Goal: Task Accomplishment & Management: Complete application form

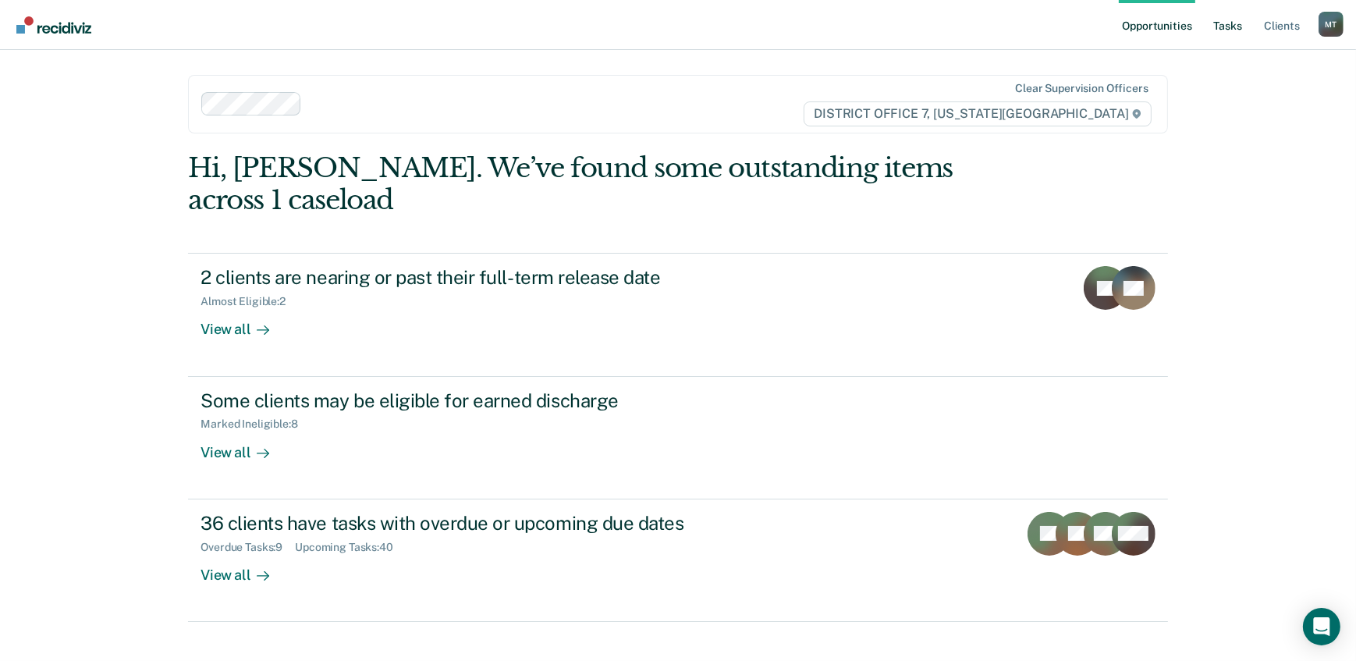
click at [1226, 26] on link "Tasks" at bounding box center [1228, 25] width 34 height 50
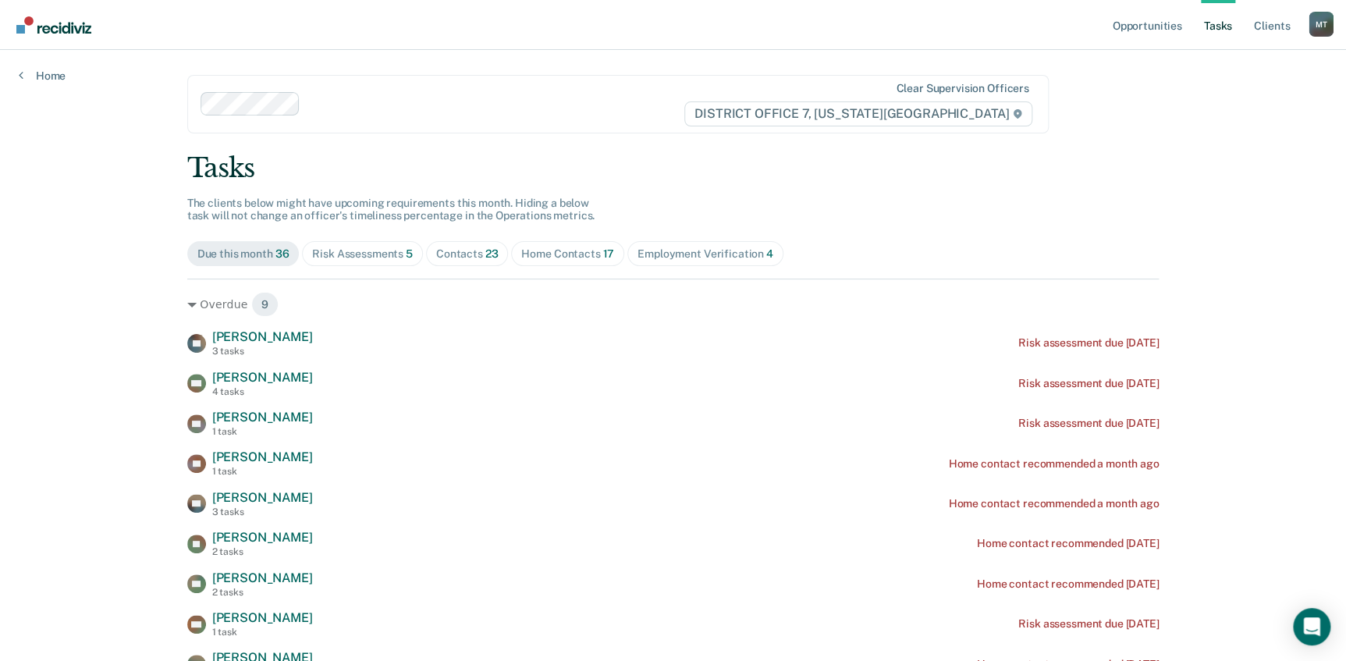
click at [1214, 27] on link "Tasks" at bounding box center [1218, 25] width 34 height 50
click at [662, 257] on div "Employment Verification 4" at bounding box center [705, 253] width 136 height 13
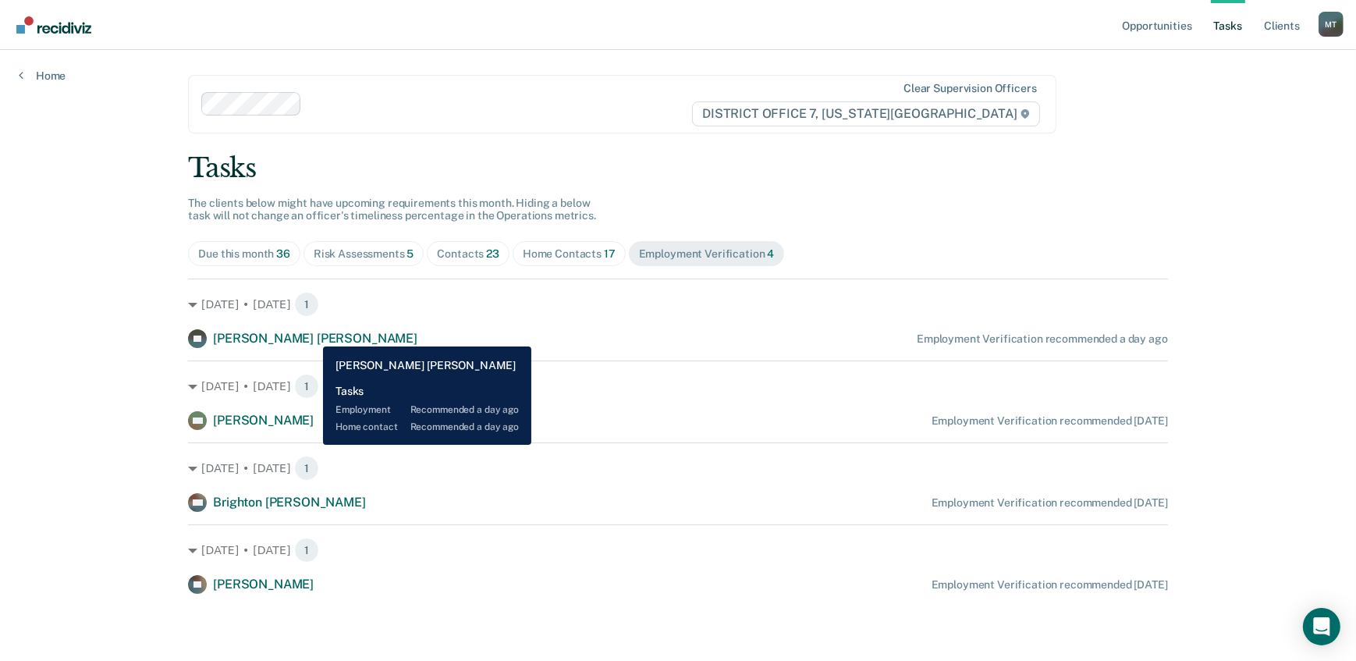
click at [310, 335] on span "[PERSON_NAME] [PERSON_NAME]" at bounding box center [315, 338] width 204 height 15
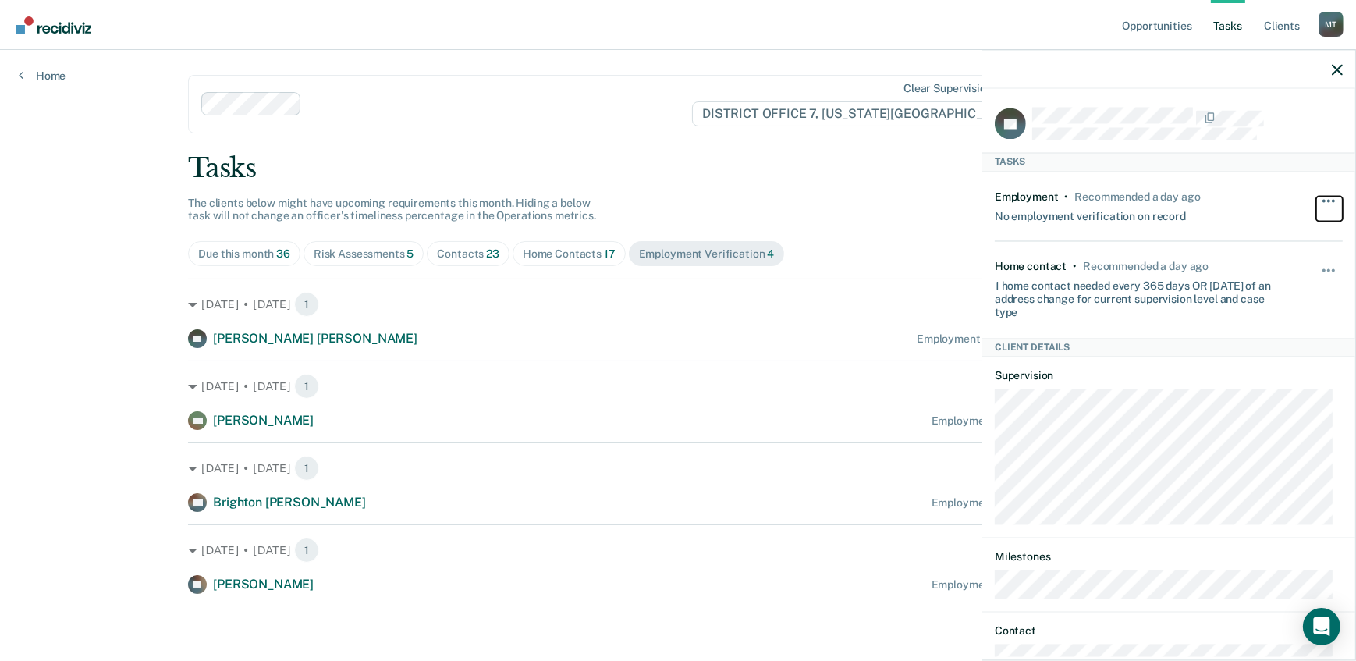
click at [1323, 196] on button "button" at bounding box center [1329, 208] width 27 height 25
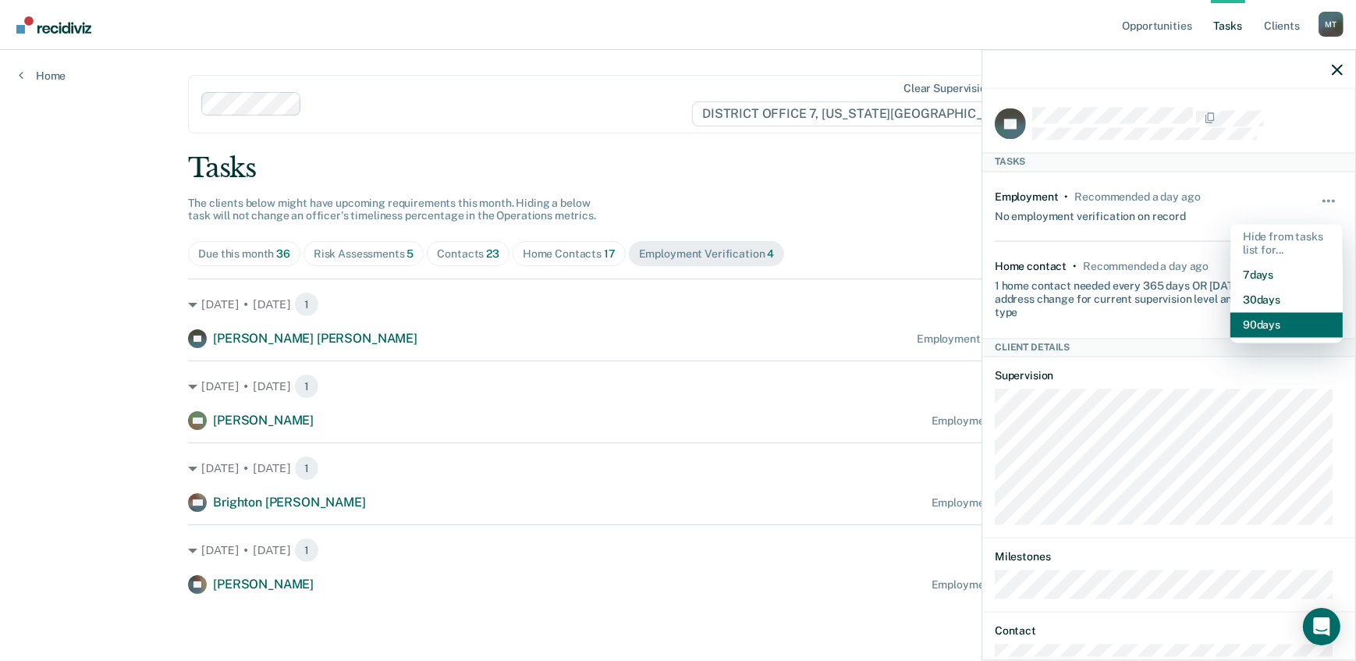
click at [1240, 331] on button "90 days" at bounding box center [1286, 325] width 112 height 25
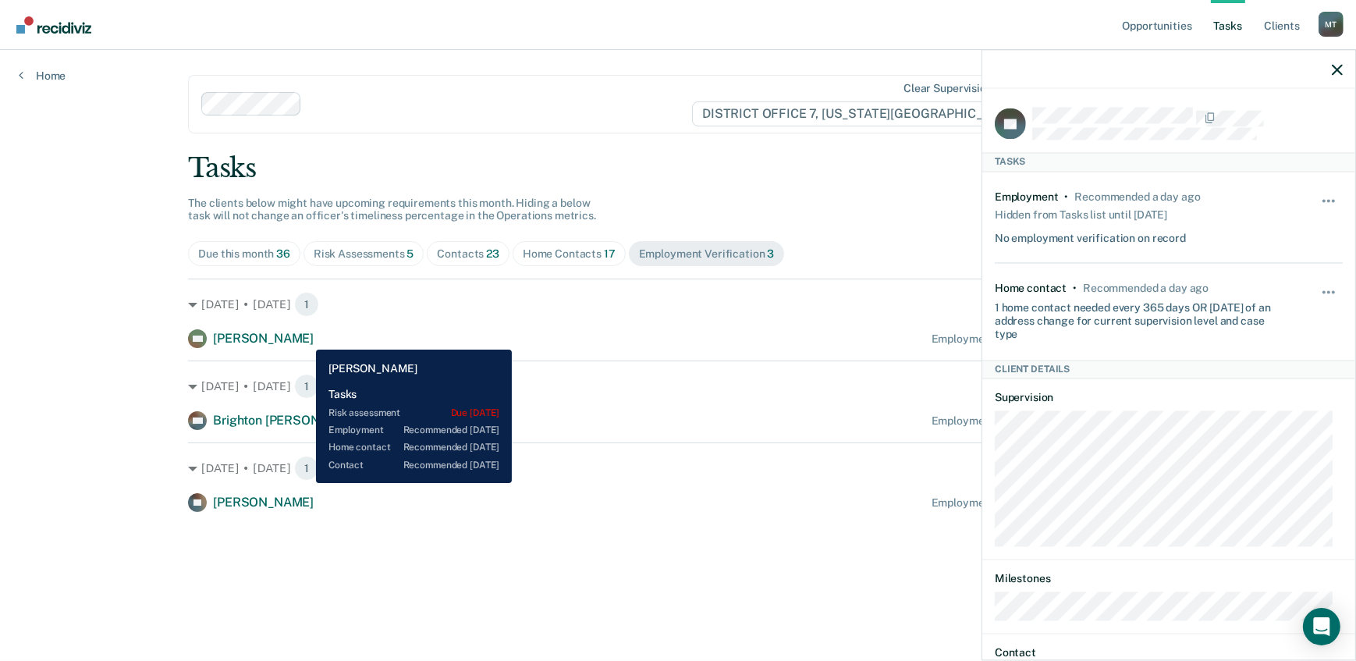
click at [297, 335] on span "[PERSON_NAME]" at bounding box center [263, 338] width 101 height 15
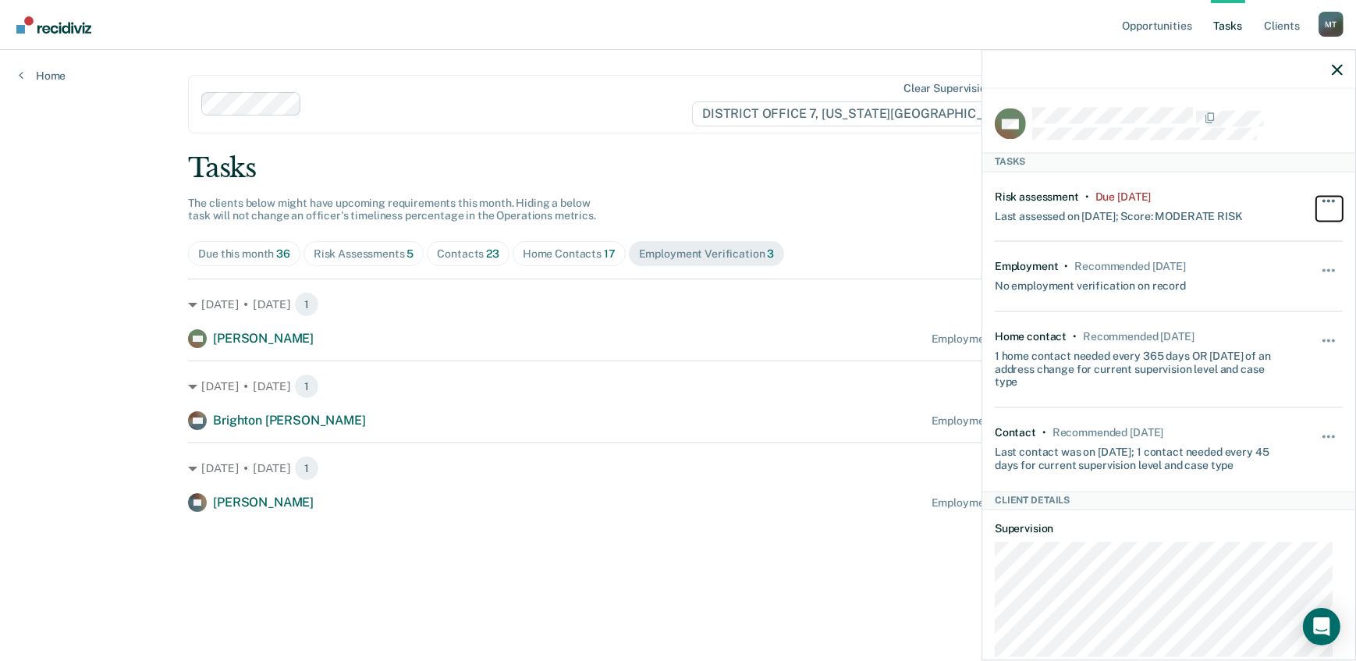
click at [1321, 196] on button "button" at bounding box center [1329, 208] width 27 height 25
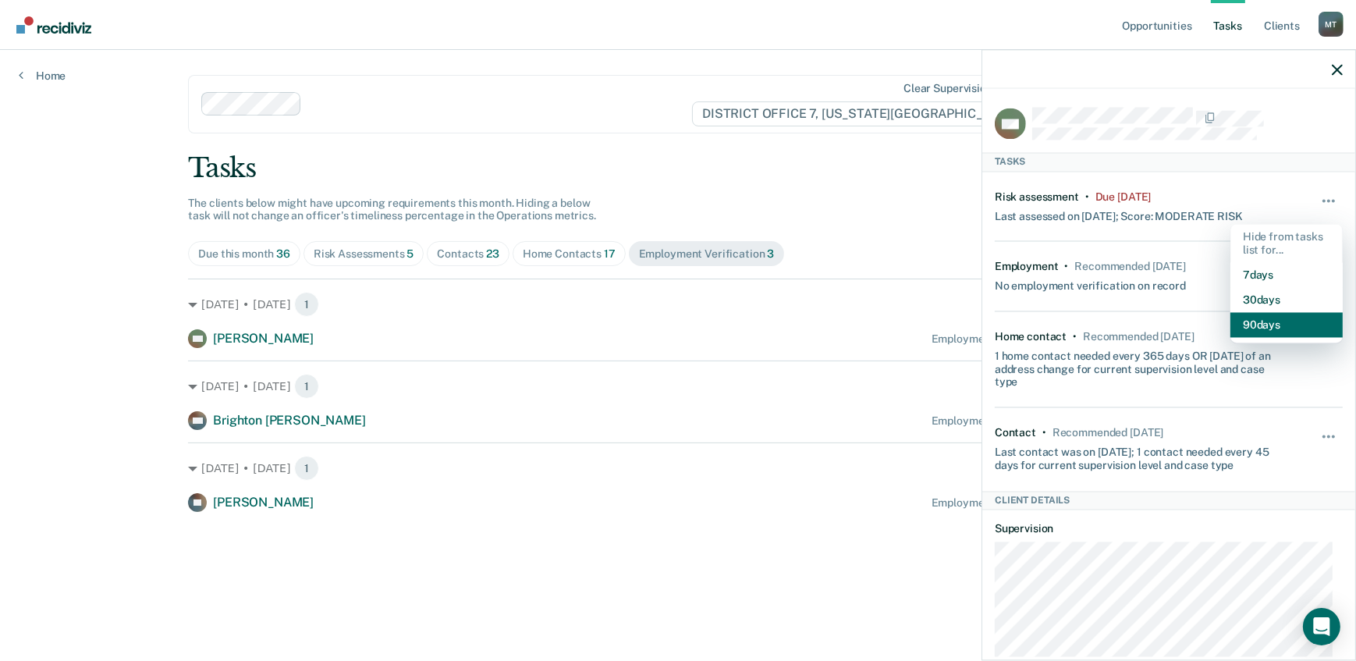
click at [1269, 322] on button "90 days" at bounding box center [1286, 325] width 112 height 25
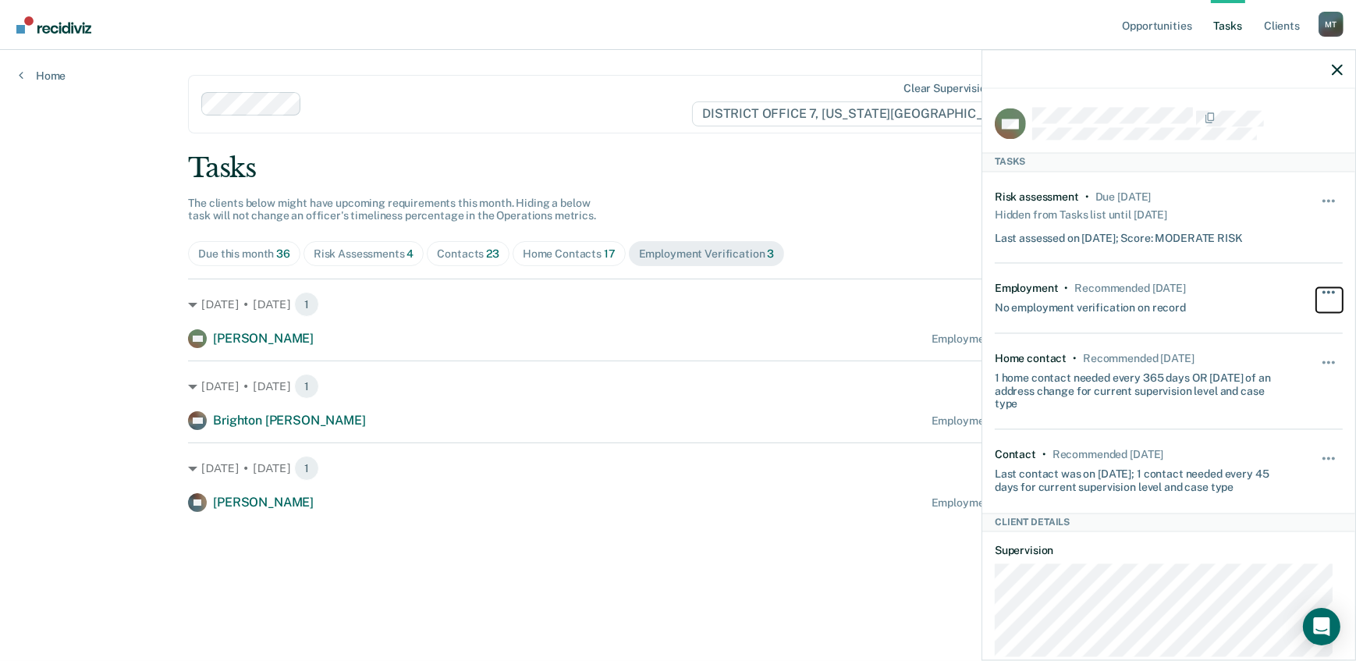
click at [1316, 288] on button "button" at bounding box center [1329, 300] width 27 height 25
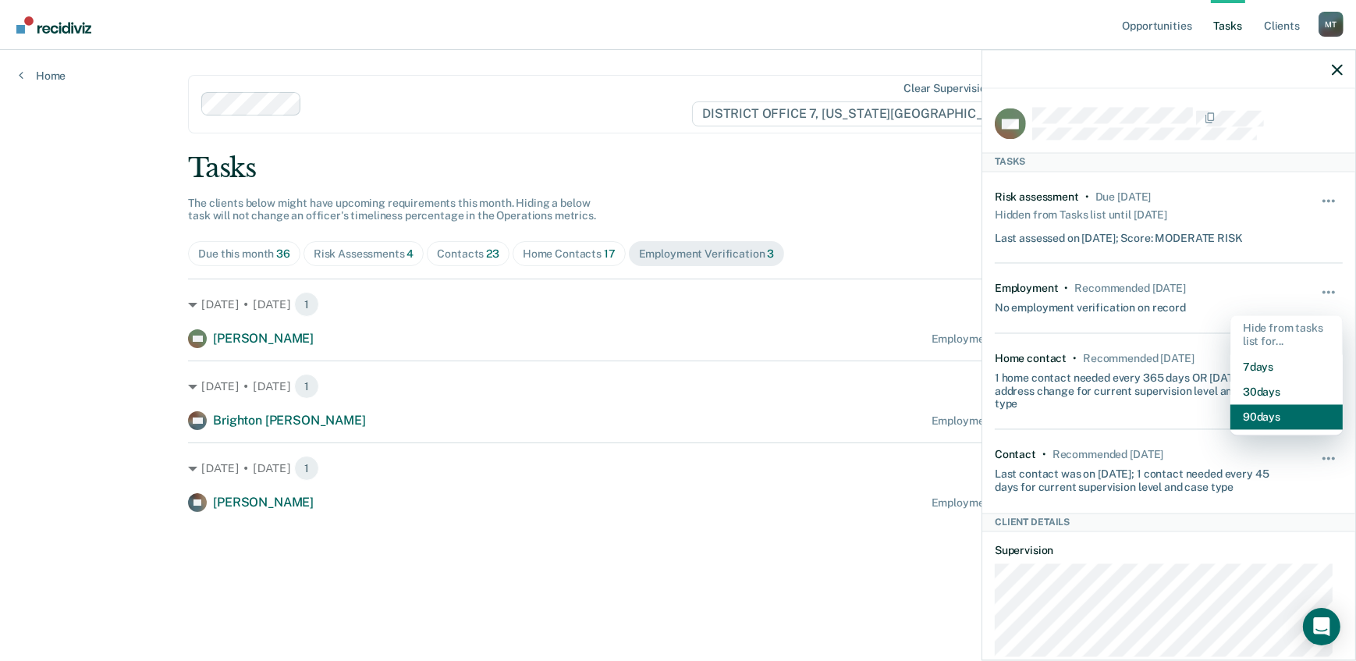
click at [1252, 411] on button "90 days" at bounding box center [1286, 417] width 112 height 25
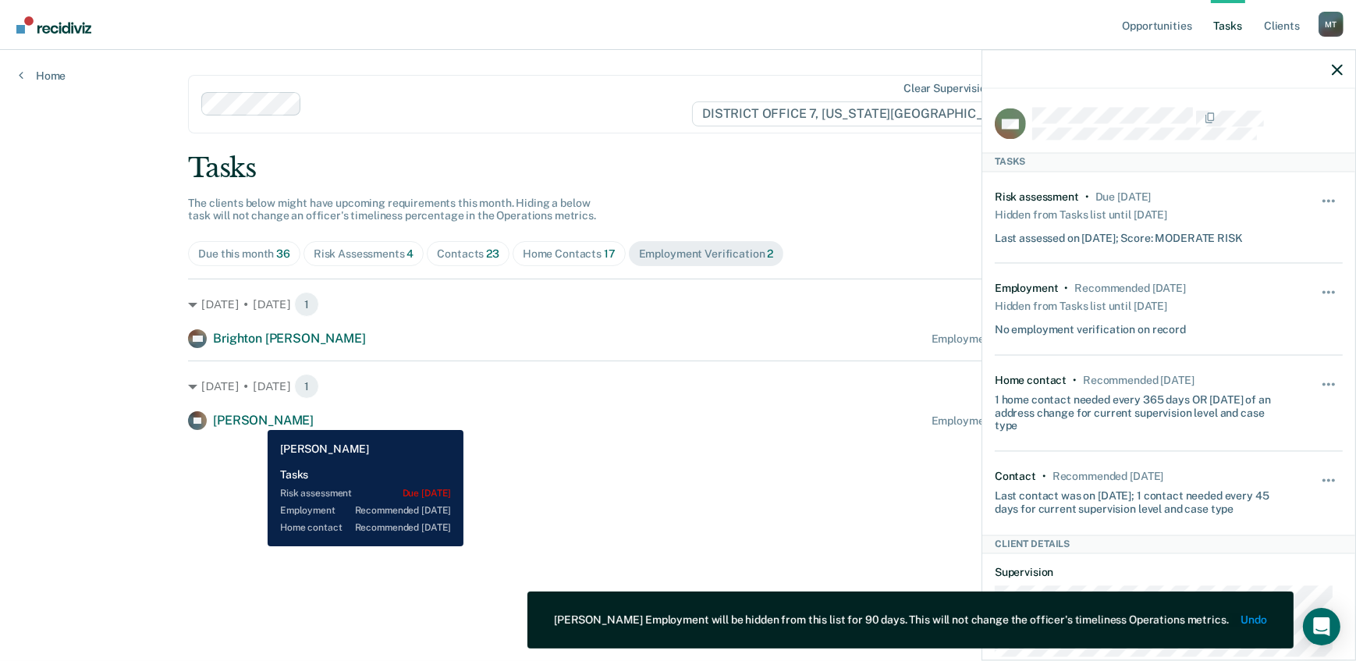
click at [256, 418] on span "[PERSON_NAME]" at bounding box center [263, 420] width 101 height 15
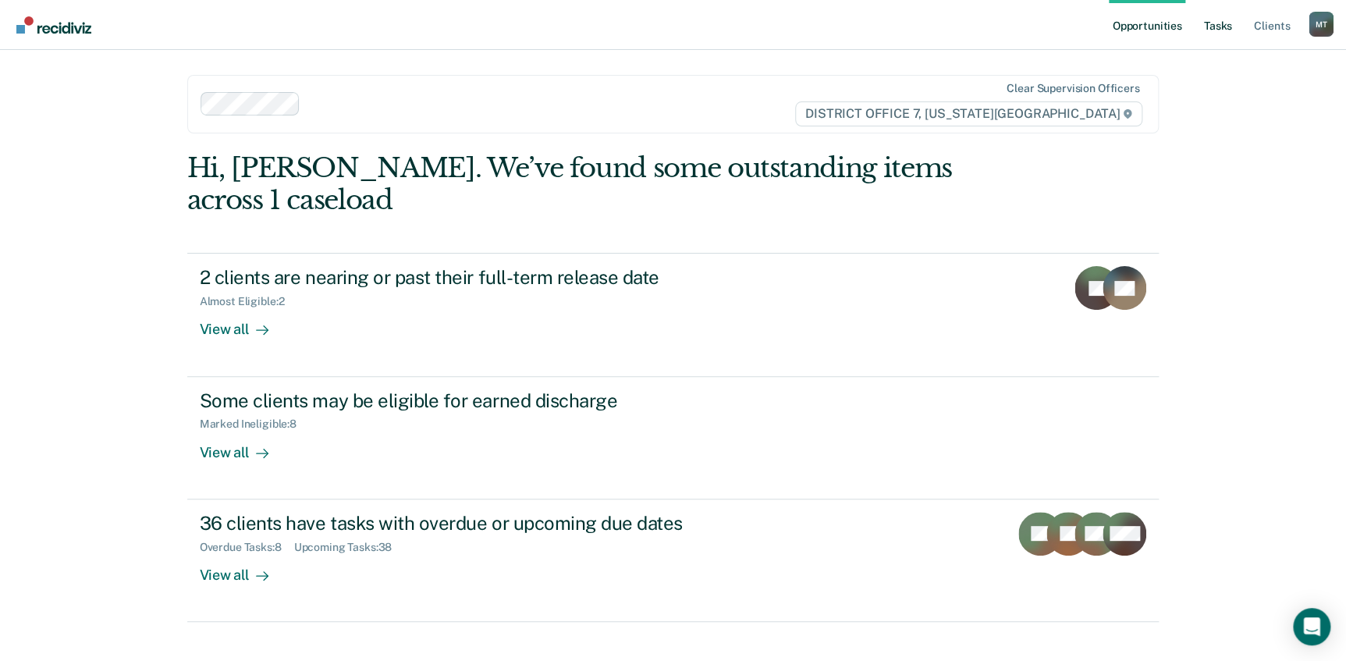
click at [1214, 25] on link "Tasks" at bounding box center [1218, 25] width 34 height 50
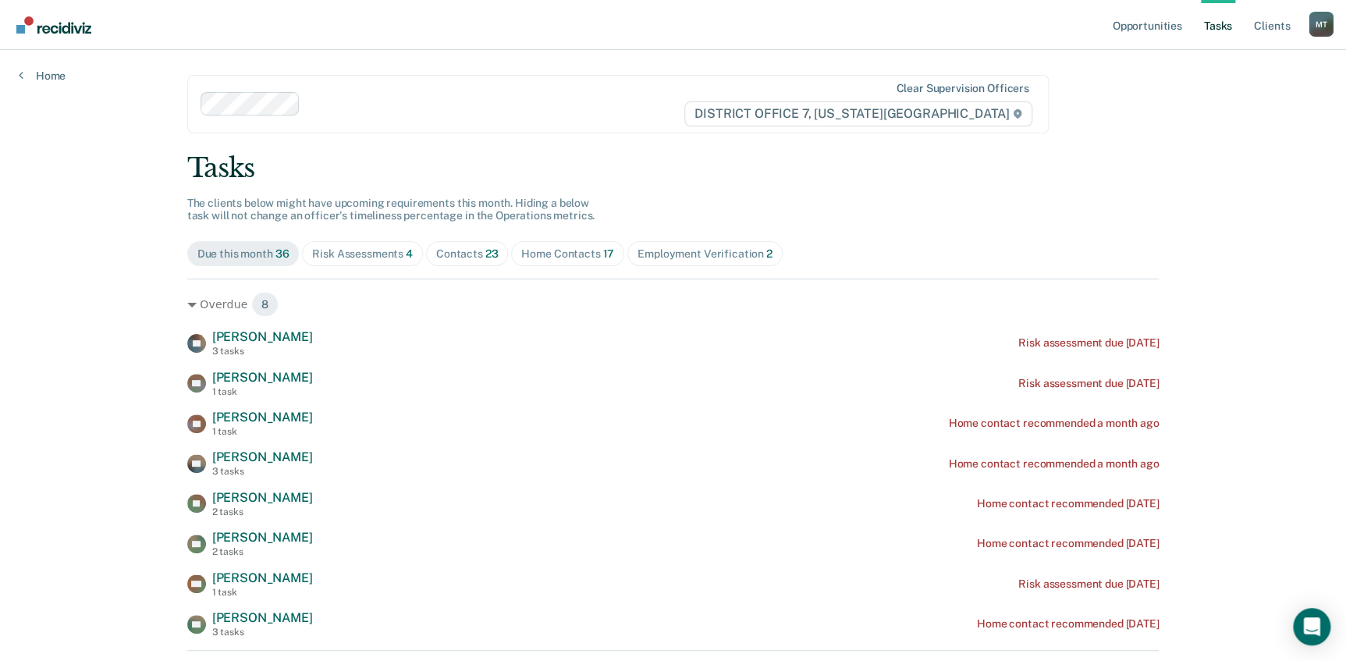
click at [712, 247] on div "Employment Verification 2" at bounding box center [704, 253] width 135 height 13
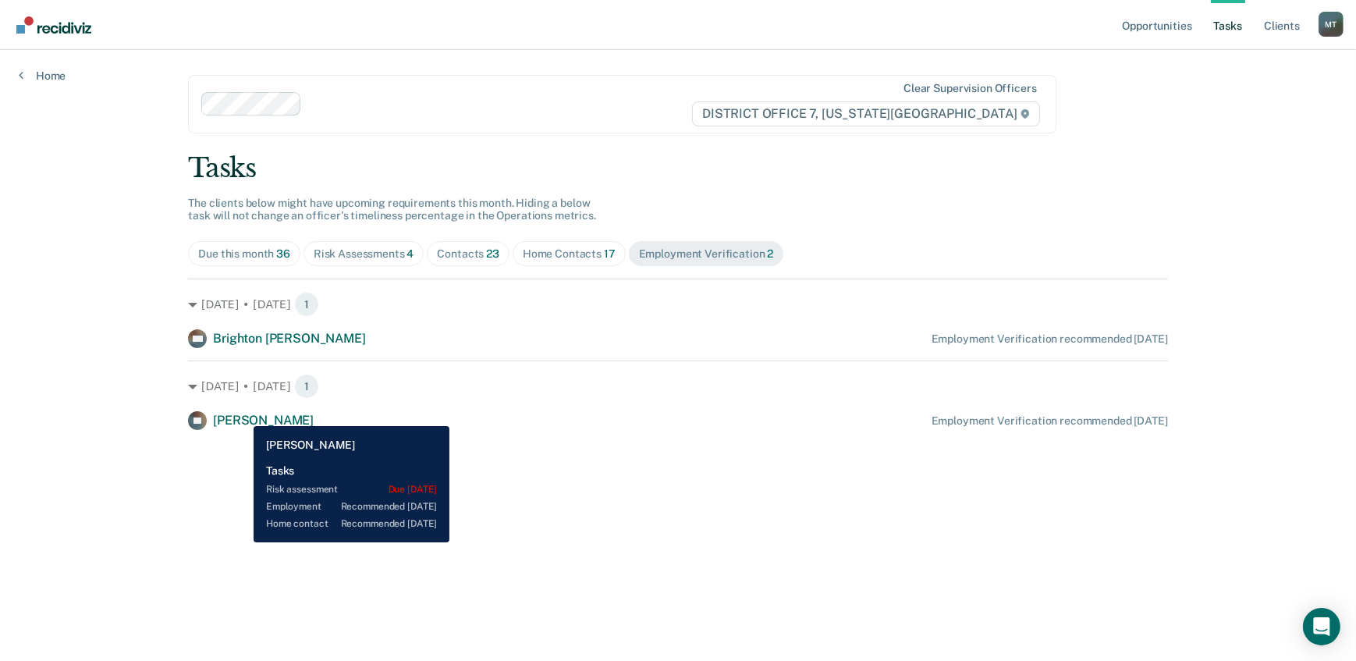
click at [242, 414] on span "[PERSON_NAME]" at bounding box center [263, 420] width 101 height 15
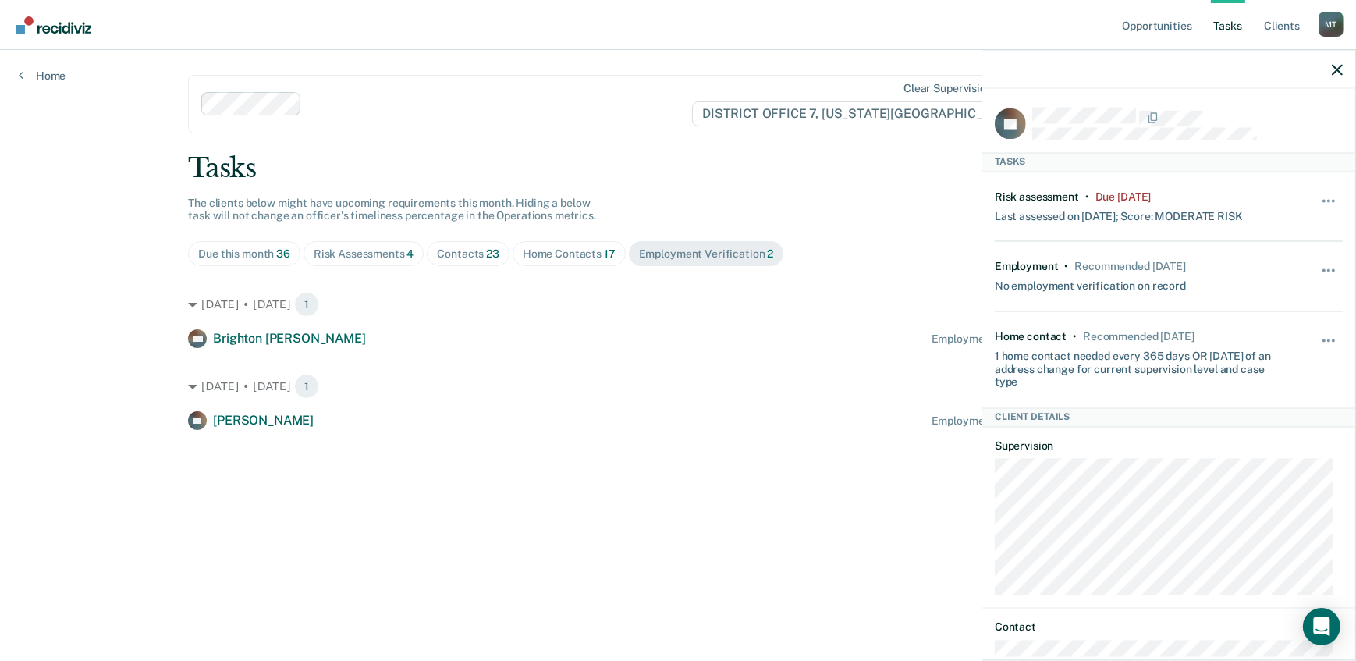
click at [1069, 257] on div "Employment • Recommended [DATE] No employment verification on record Hide from …" at bounding box center [1169, 277] width 348 height 70
click at [1319, 266] on button "button" at bounding box center [1329, 278] width 27 height 25
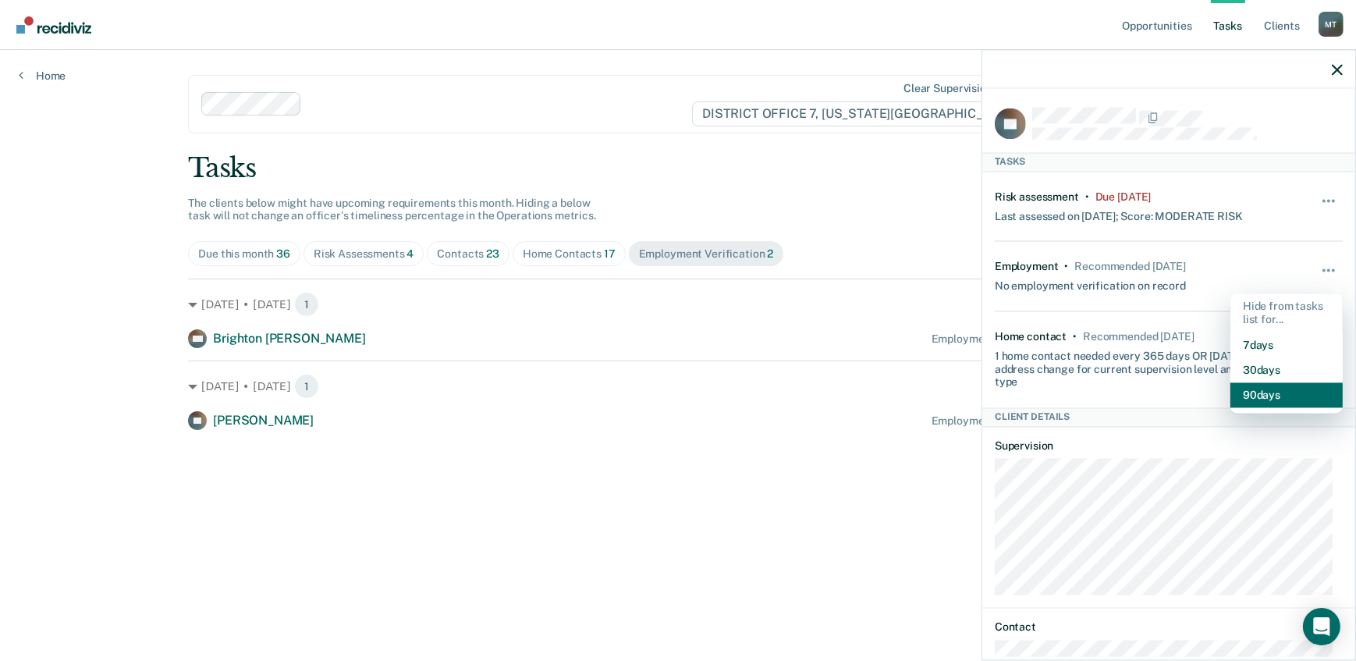
click at [1254, 398] on button "90 days" at bounding box center [1286, 395] width 112 height 25
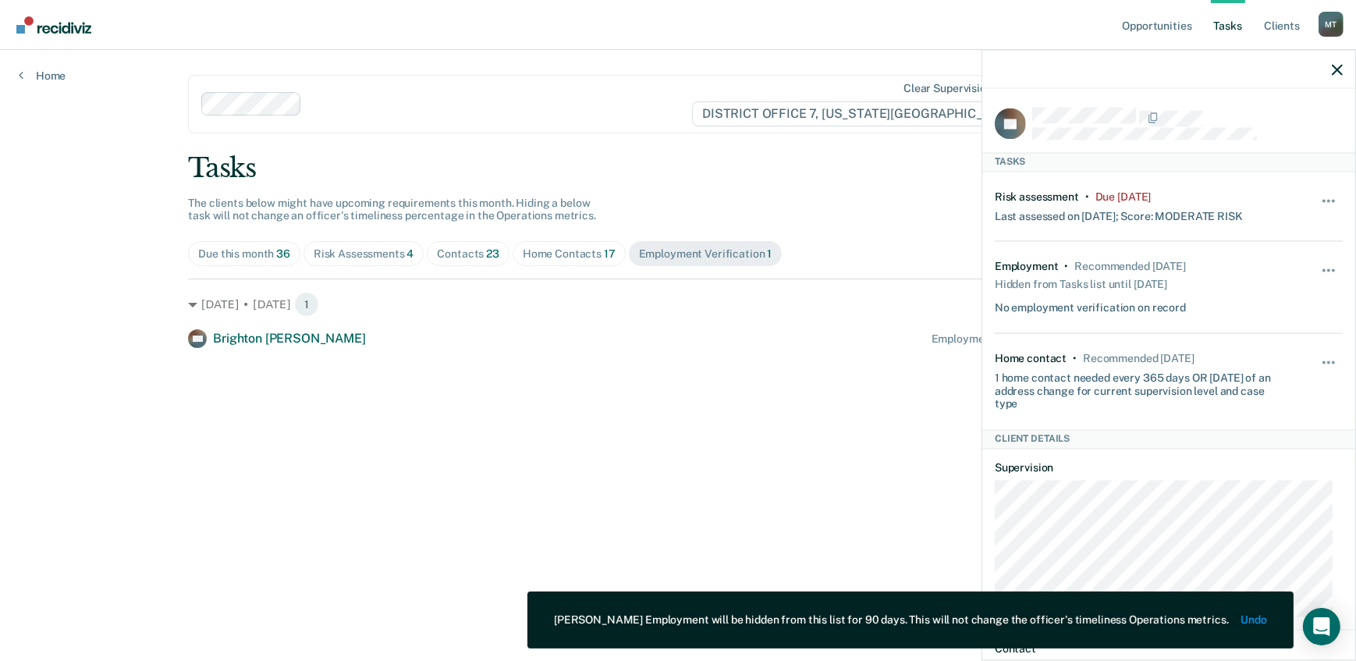
drag, startPoint x: 686, startPoint y: 381, endPoint x: 532, endPoint y: 382, distance: 153.7
click at [677, 381] on main "Clear supervision officers DISTRICT OFFICE 7, IDAHO FALLS Tasks The clients bel…" at bounding box center [677, 336] width 1017 height 573
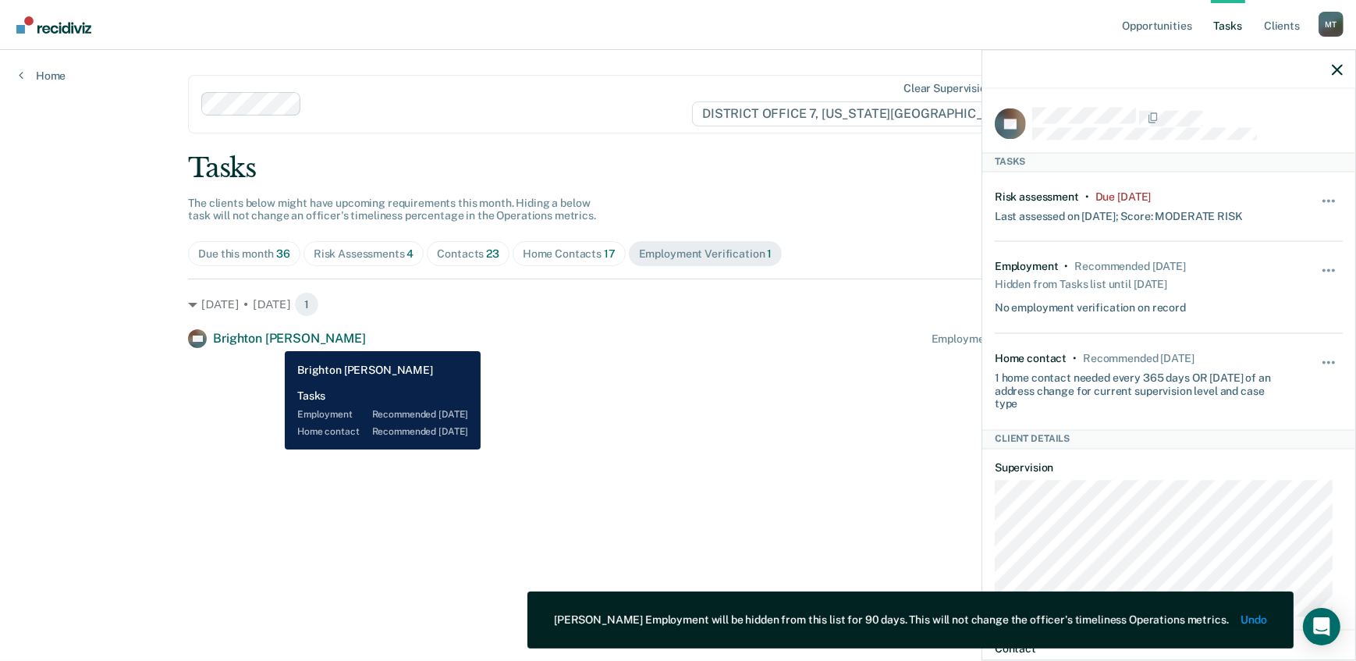
click at [273, 339] on span "Brighton [PERSON_NAME]" at bounding box center [289, 338] width 152 height 15
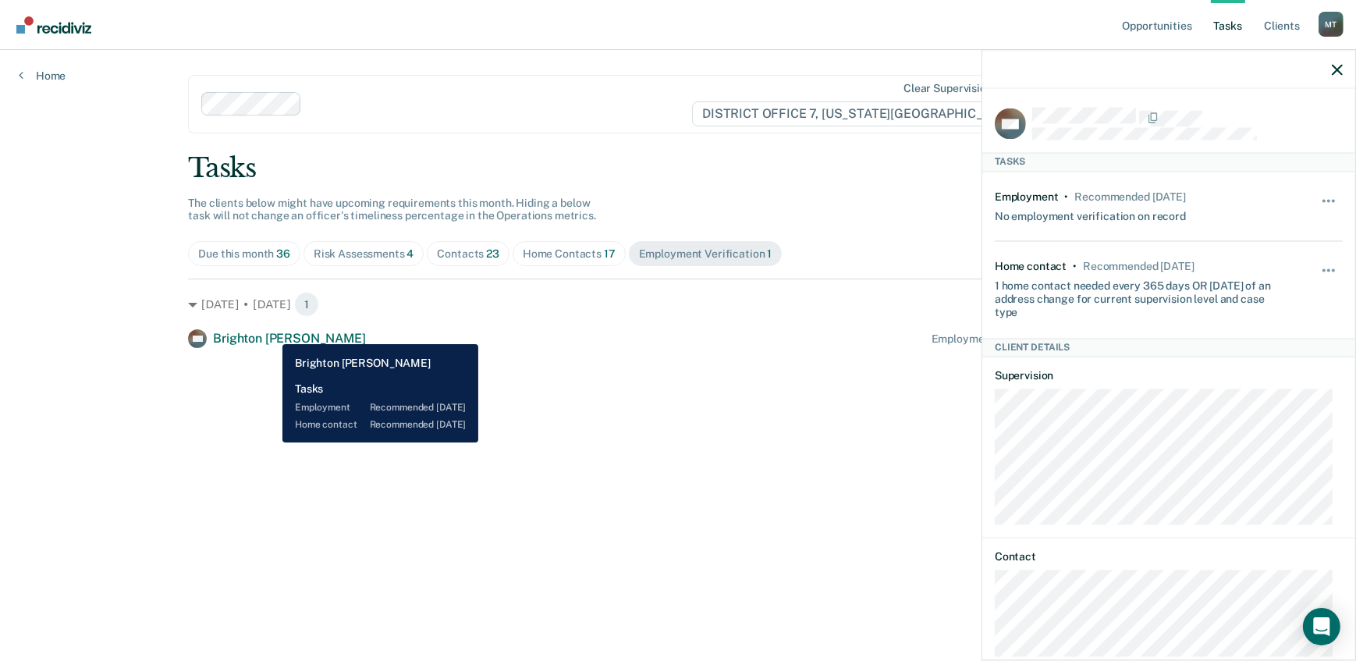
click at [271, 332] on span "Brighton [PERSON_NAME]" at bounding box center [289, 338] width 152 height 15
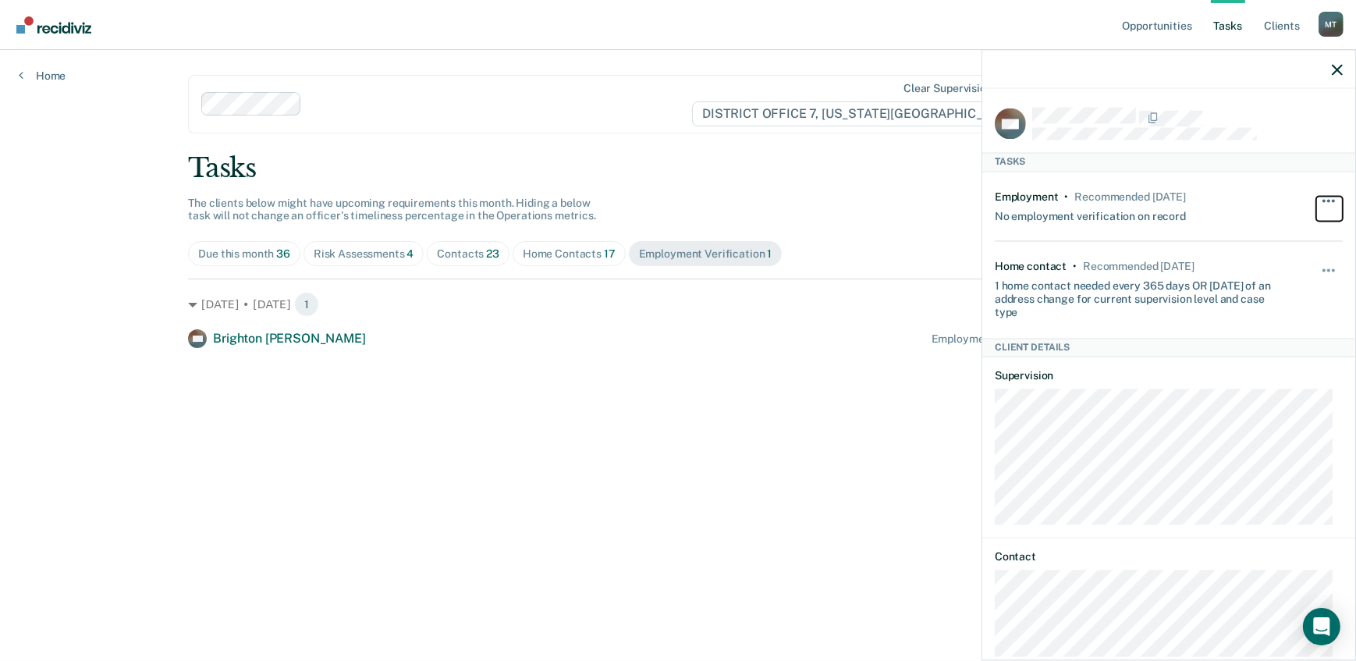
click at [1316, 196] on button "button" at bounding box center [1329, 208] width 27 height 25
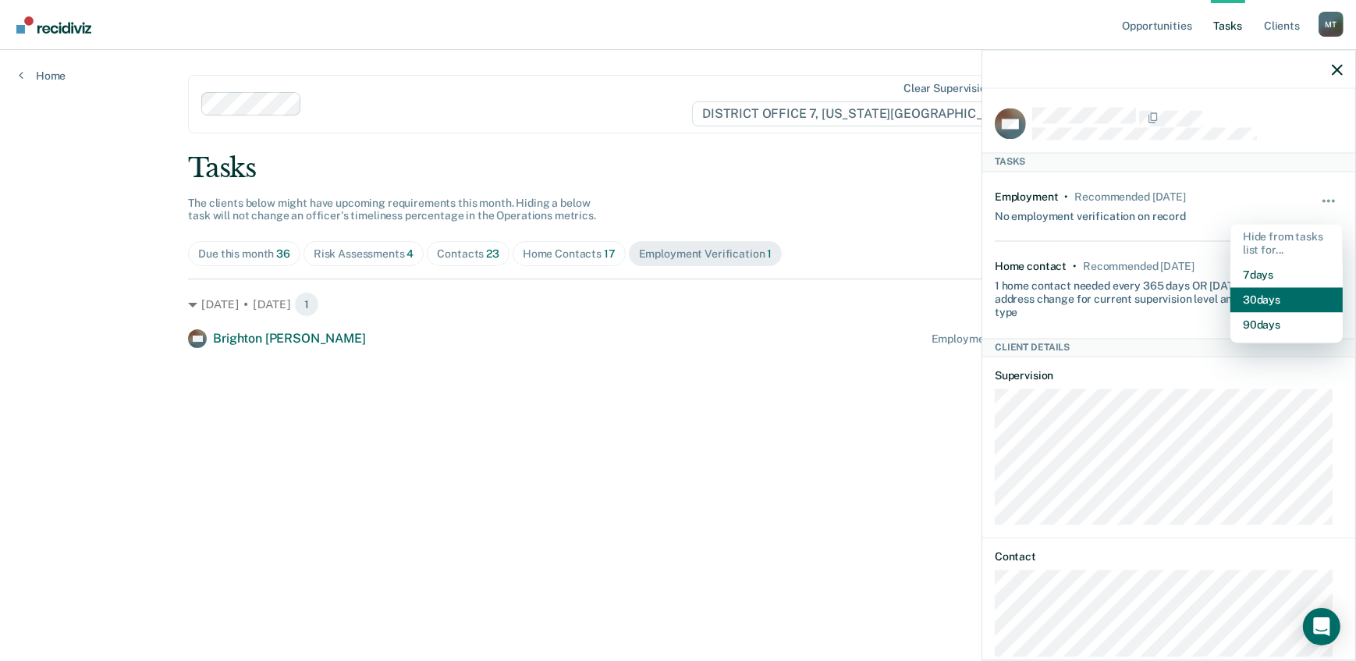
click at [1248, 298] on button "30 days" at bounding box center [1286, 300] width 112 height 25
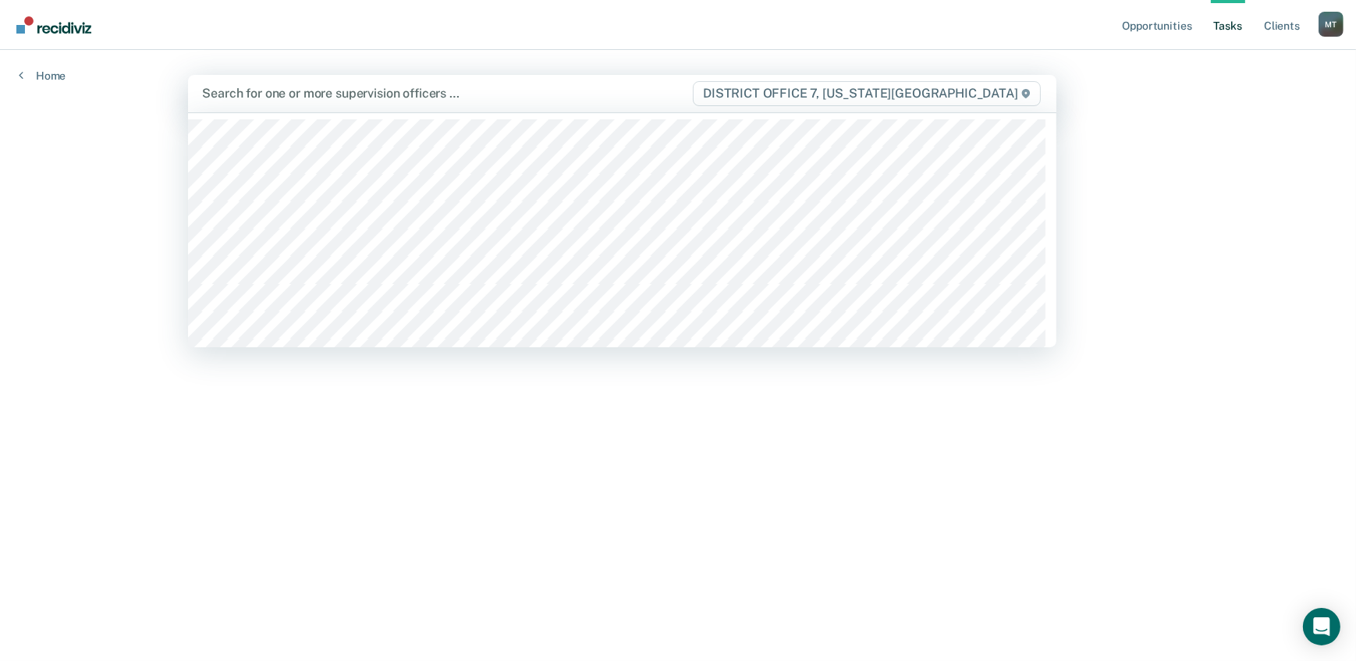
click at [282, 96] on div at bounding box center [446, 93] width 489 height 18
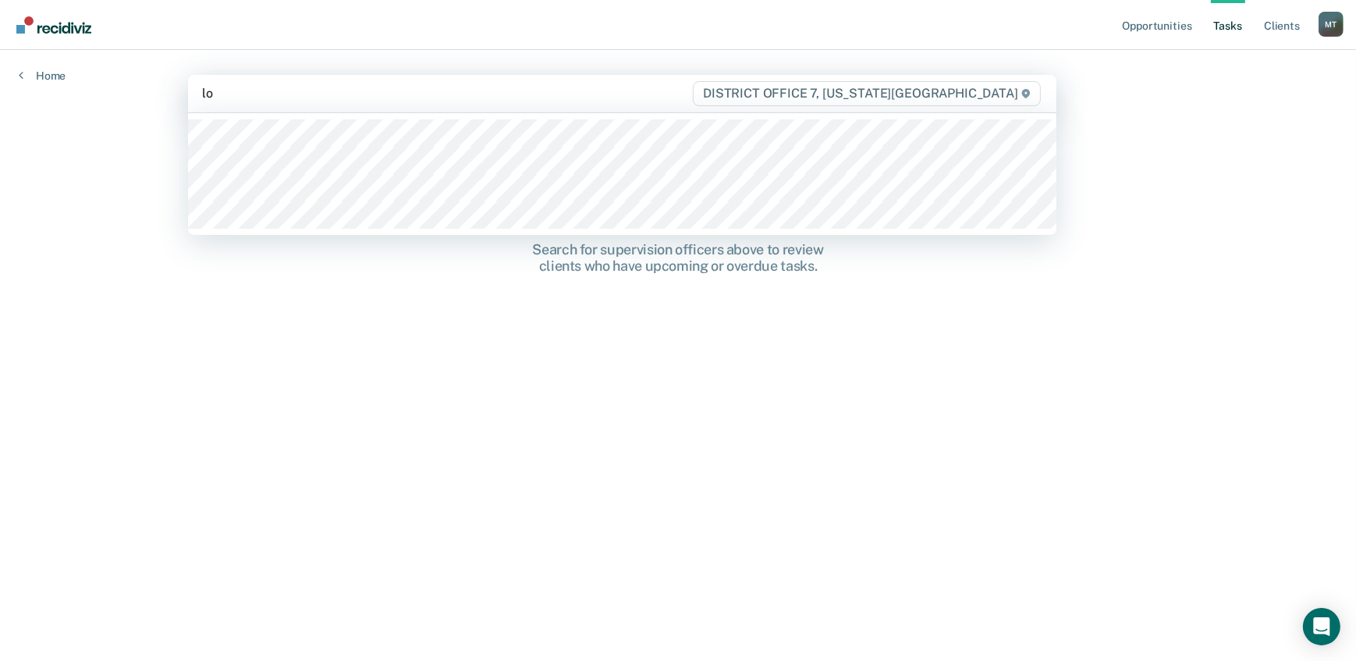
type input "l"
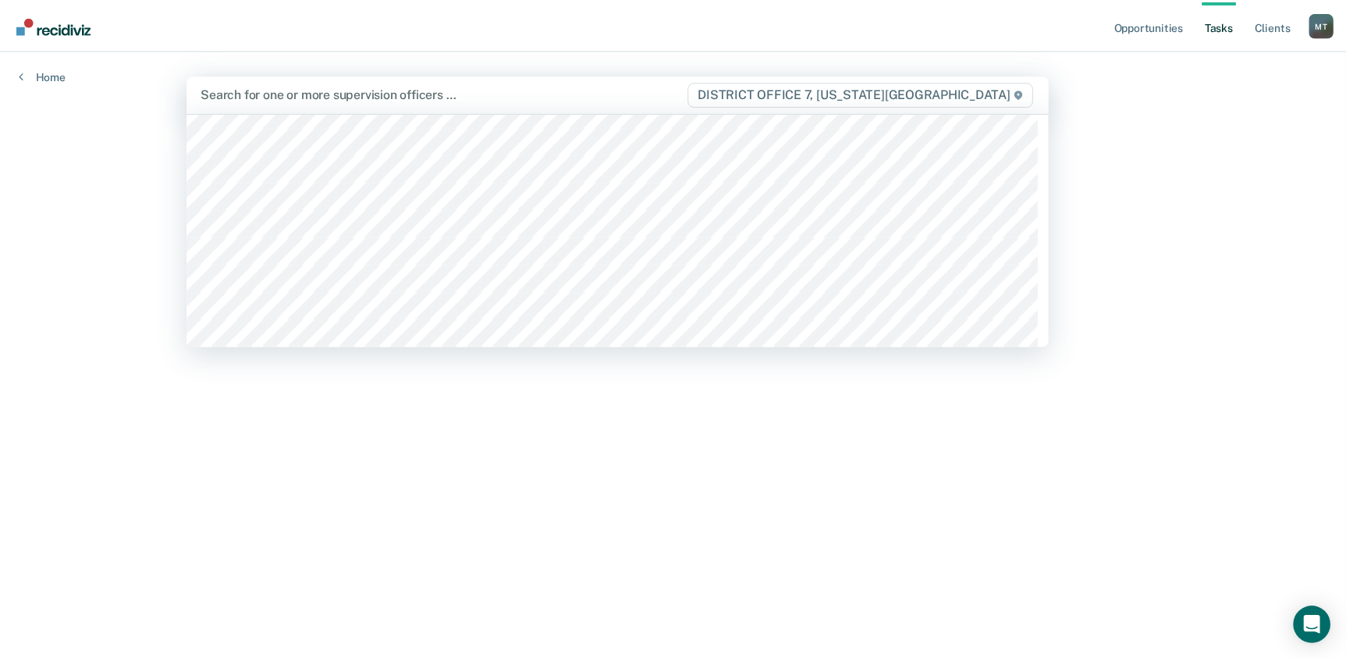
scroll to position [70, 0]
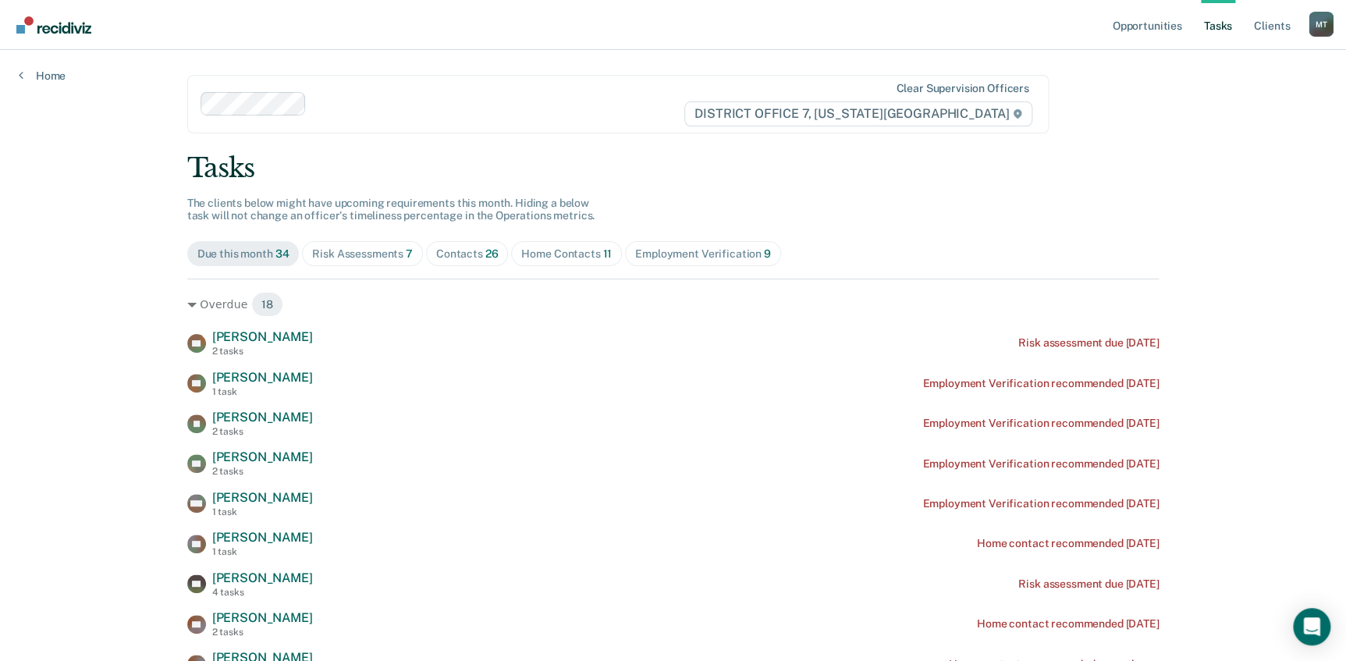
click at [1225, 26] on link "Tasks" at bounding box center [1218, 25] width 34 height 50
click at [1139, 25] on link "Opportunities" at bounding box center [1147, 25] width 76 height 50
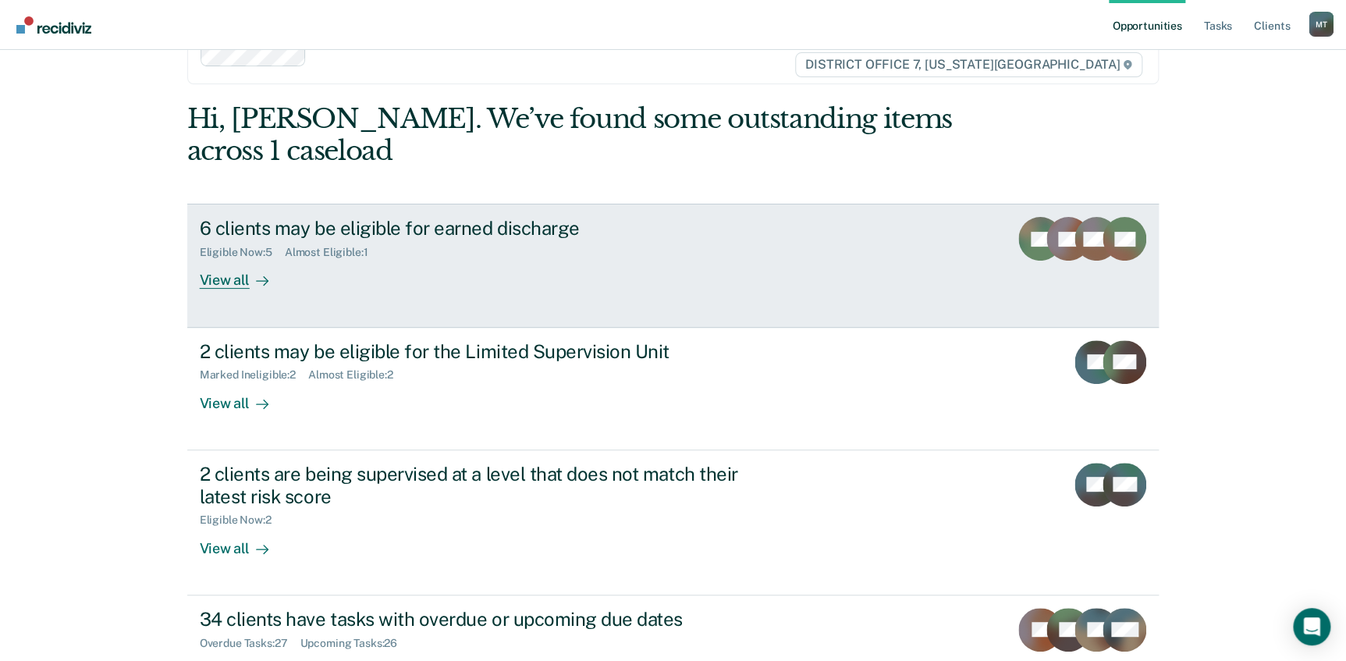
scroll to position [70, 0]
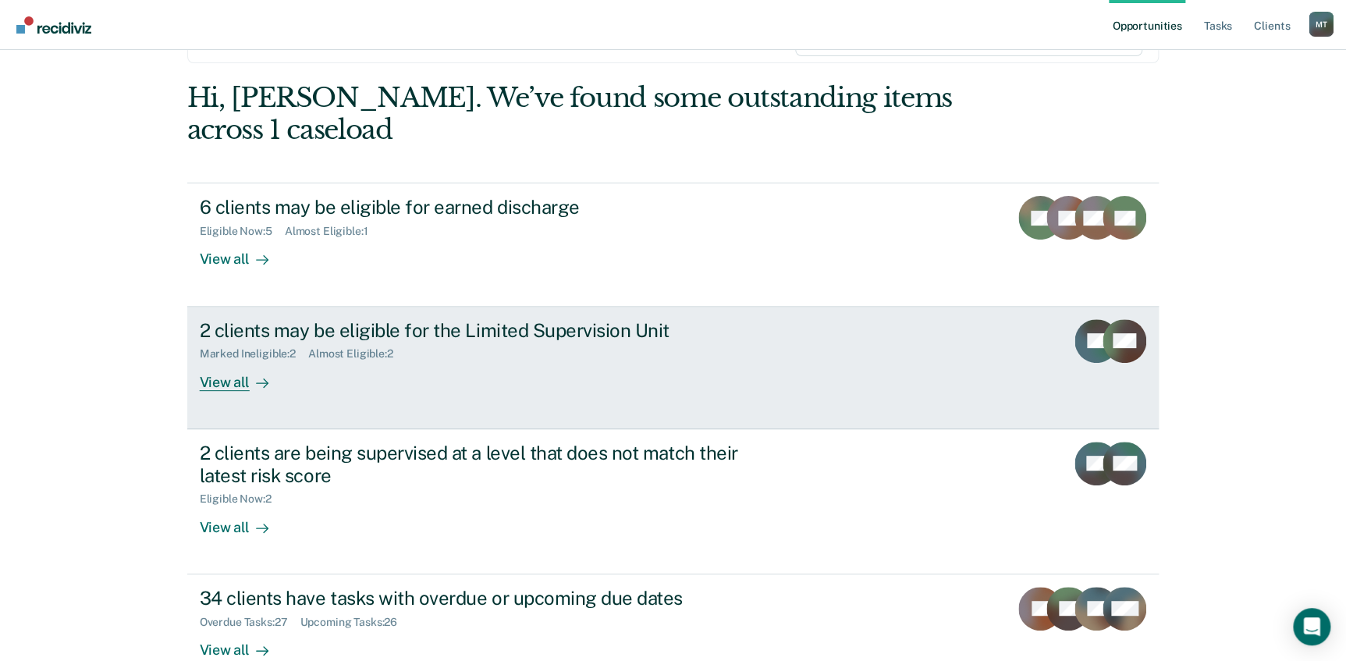
click at [229, 375] on div "View all" at bounding box center [243, 375] width 87 height 30
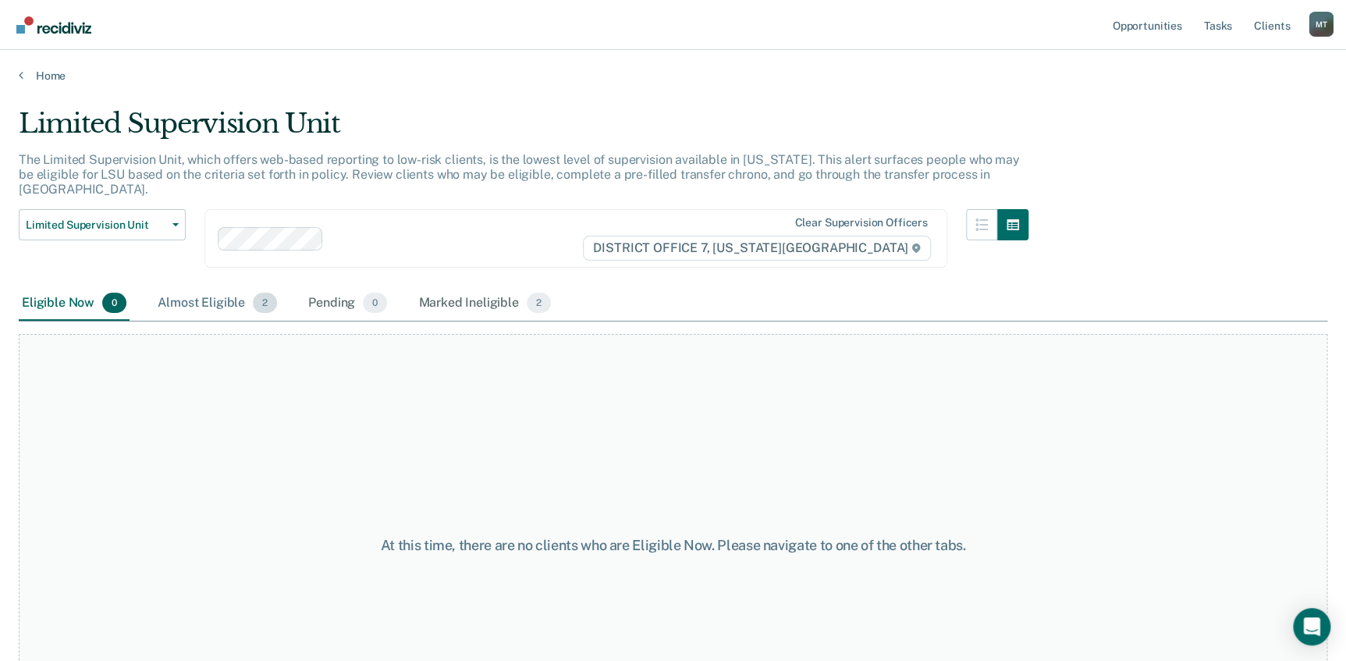
click at [183, 286] on div "Almost Eligible 2" at bounding box center [217, 303] width 126 height 34
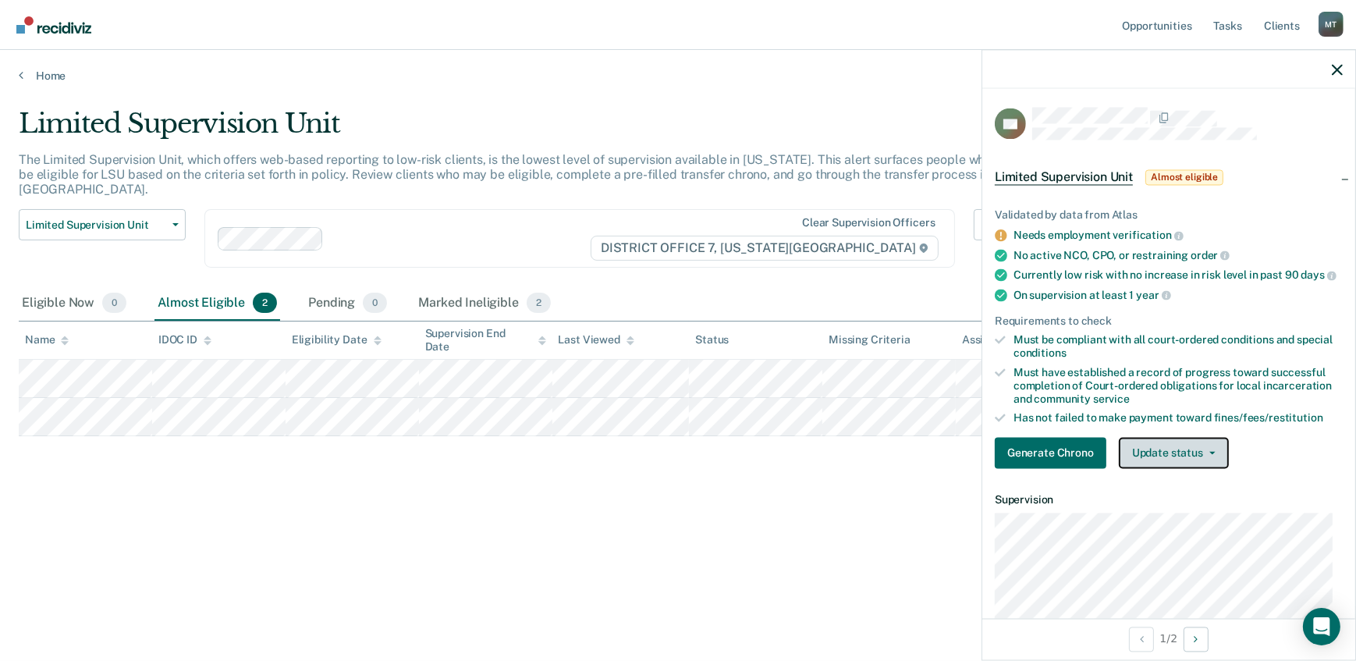
click at [1161, 458] on button "Update status" at bounding box center [1174, 453] width 110 height 31
click at [1158, 171] on span "Almost eligible" at bounding box center [1184, 178] width 78 height 16
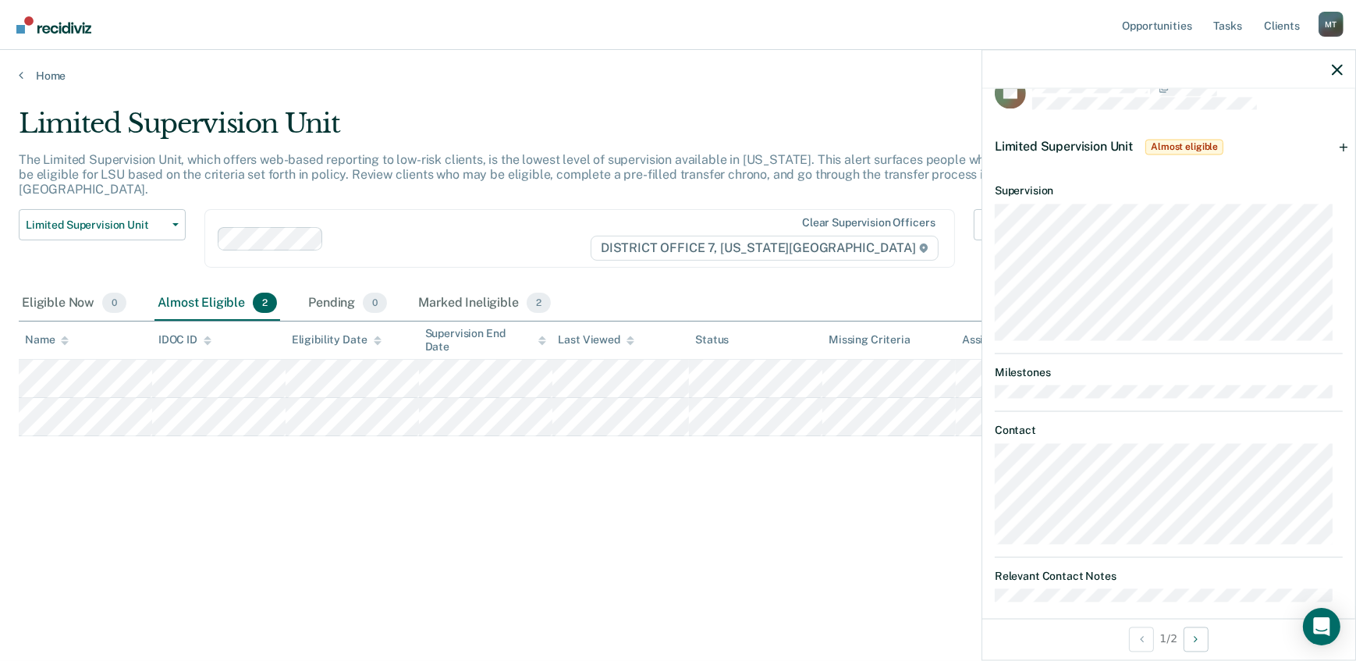
scroll to position [44, 0]
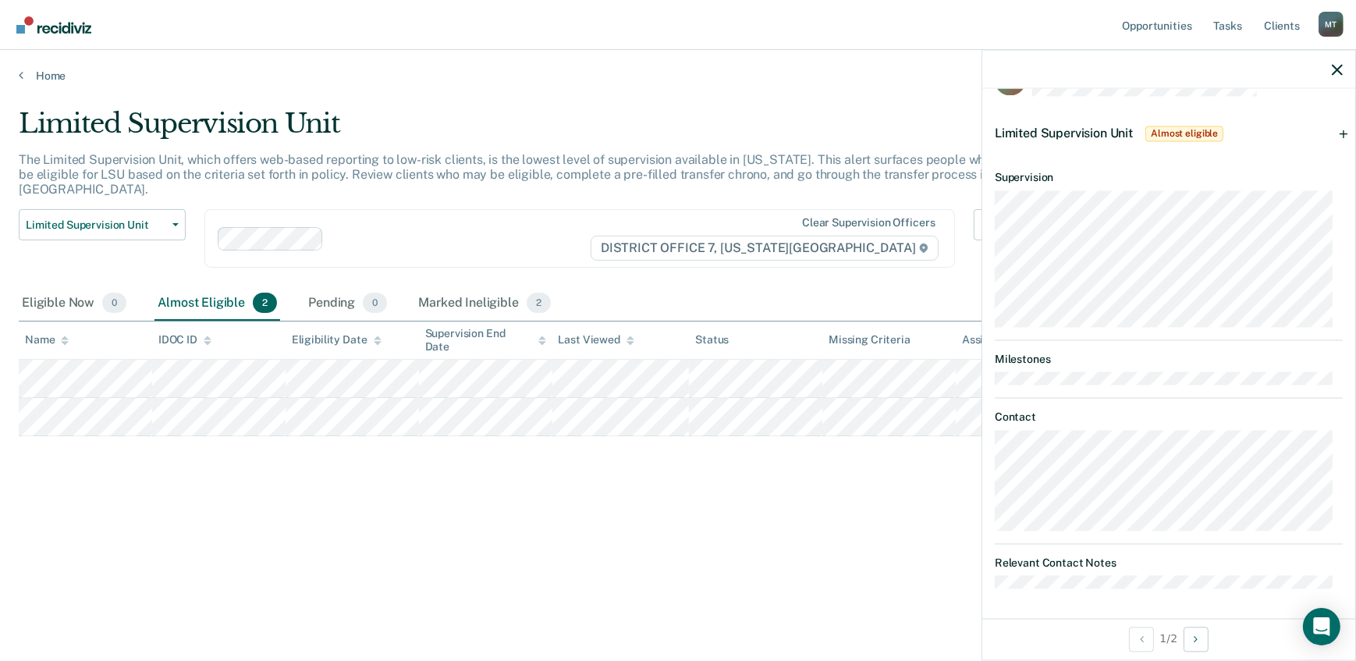
click at [1087, 132] on span "Limited Supervision Unit" at bounding box center [1064, 133] width 138 height 15
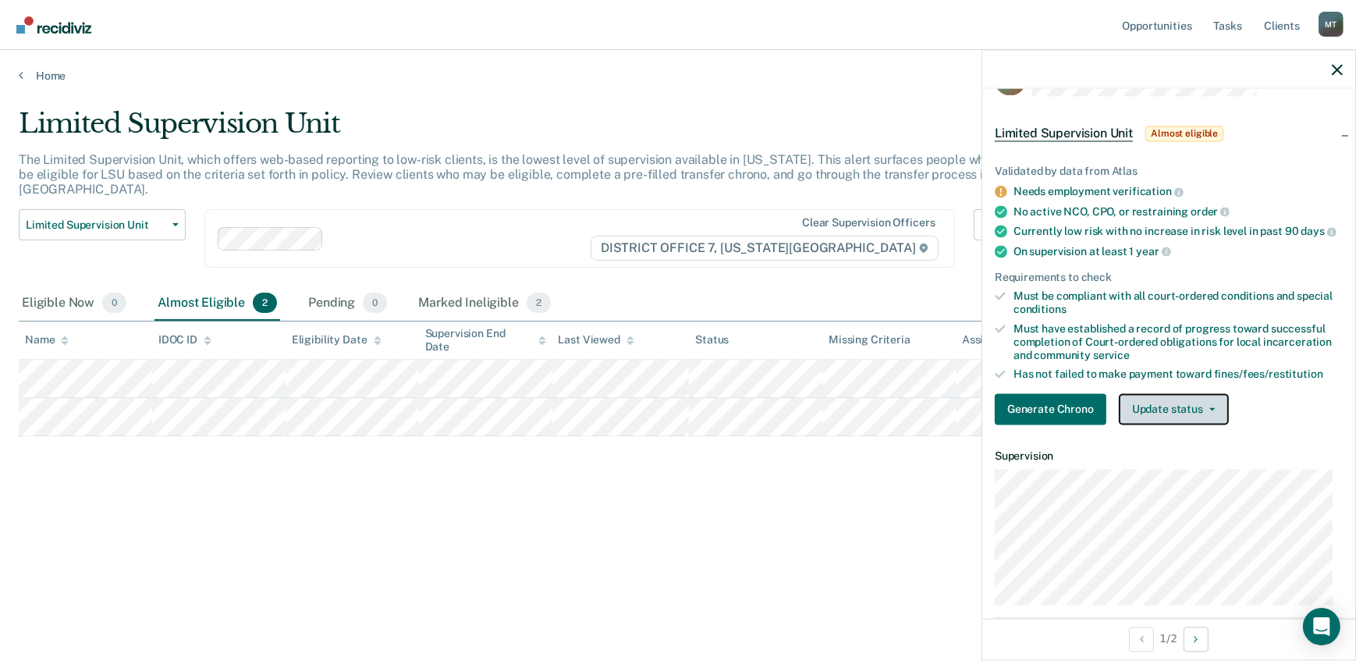
click at [1159, 414] on button "Update status" at bounding box center [1174, 409] width 110 height 31
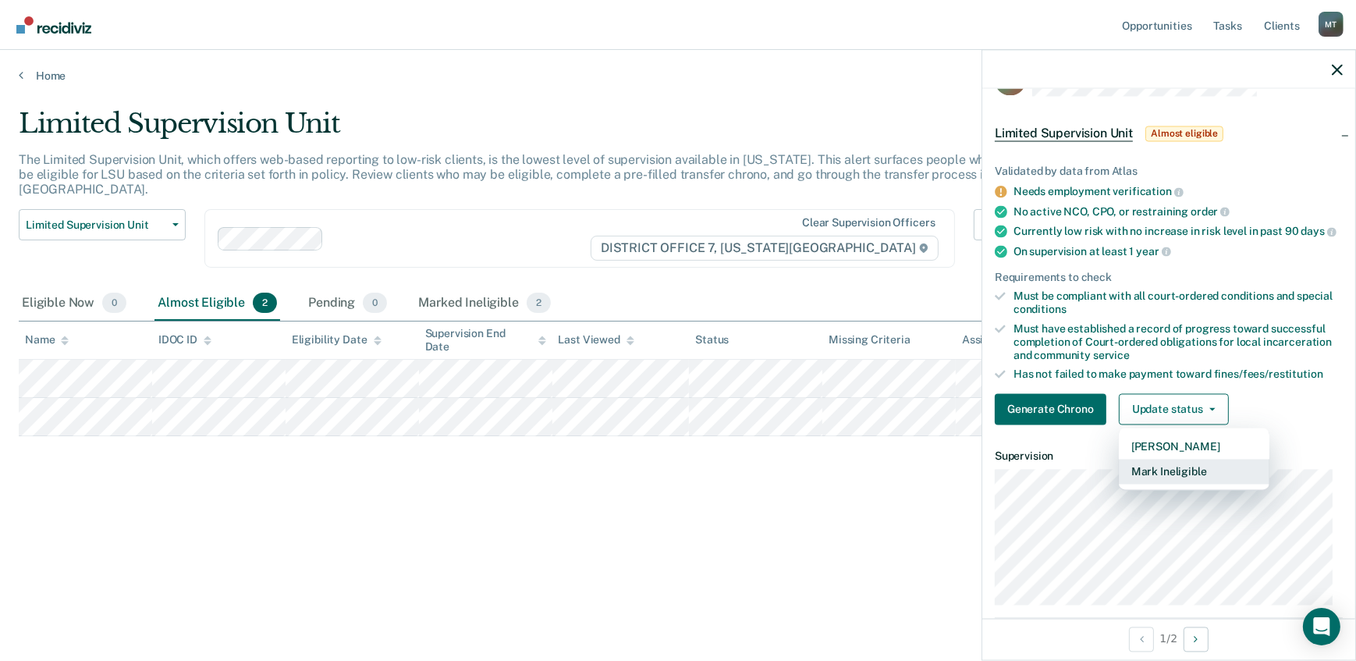
click at [1175, 478] on button "Mark Ineligible" at bounding box center [1194, 471] width 151 height 25
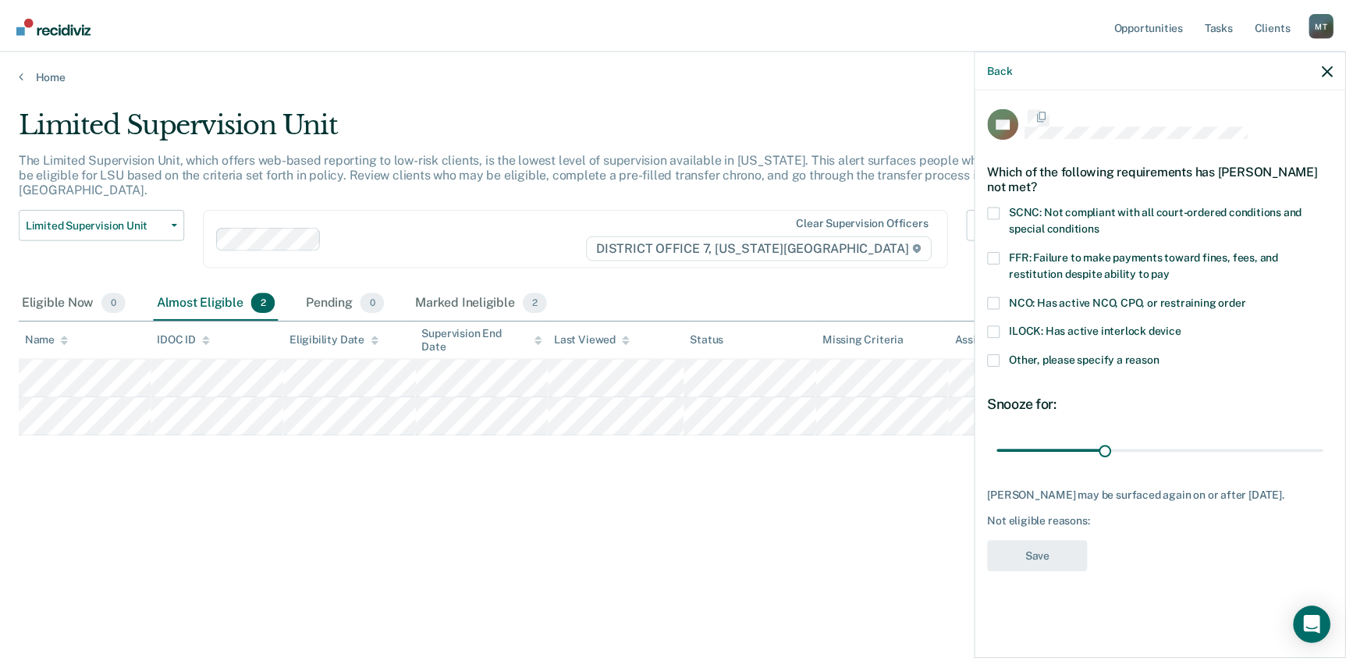
scroll to position [0, 0]
click at [999, 255] on span at bounding box center [1001, 259] width 12 height 12
click at [1178, 269] on input "FFR: Failure to make payments toward fines, fees, and restitution despite abili…" at bounding box center [1178, 269] width 0 height 0
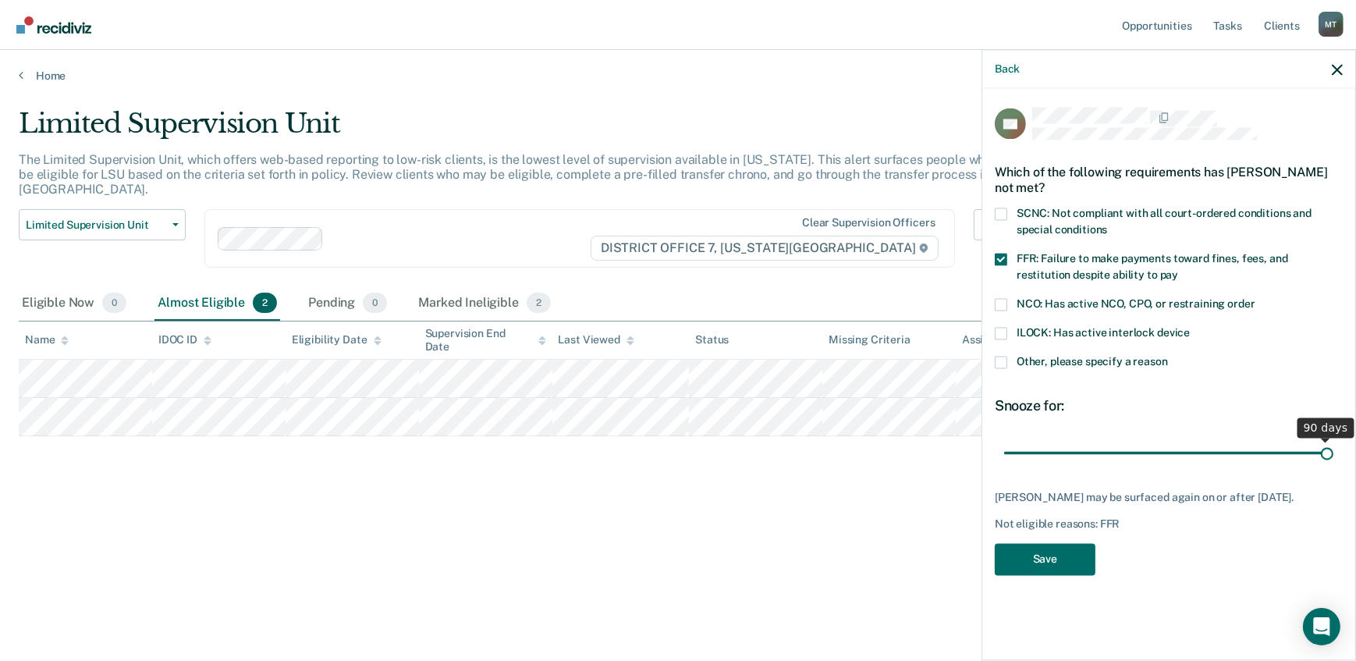
drag, startPoint x: 1112, startPoint y: 452, endPoint x: 1360, endPoint y: 450, distance: 248.1
type input "90"
click at [1333, 450] on input "range" at bounding box center [1168, 452] width 329 height 27
click at [1050, 562] on button "Save" at bounding box center [1045, 559] width 101 height 32
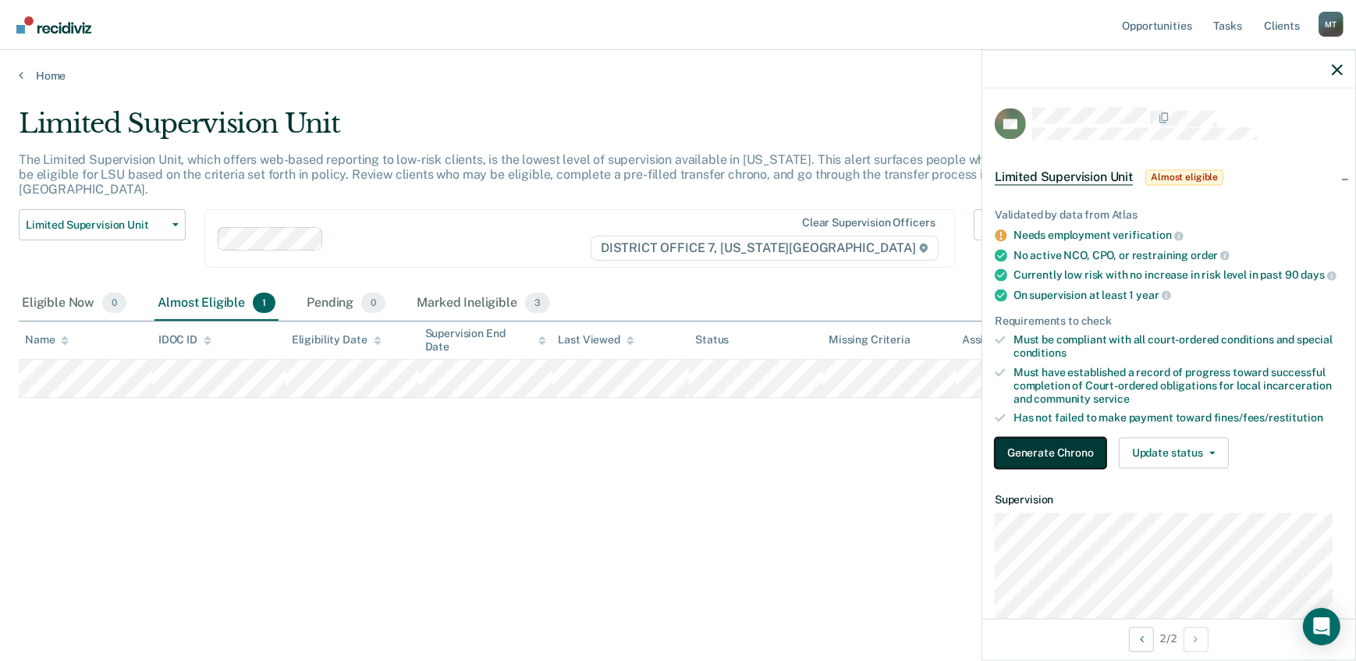
click at [1050, 462] on button "Generate Chrono" at bounding box center [1051, 453] width 112 height 31
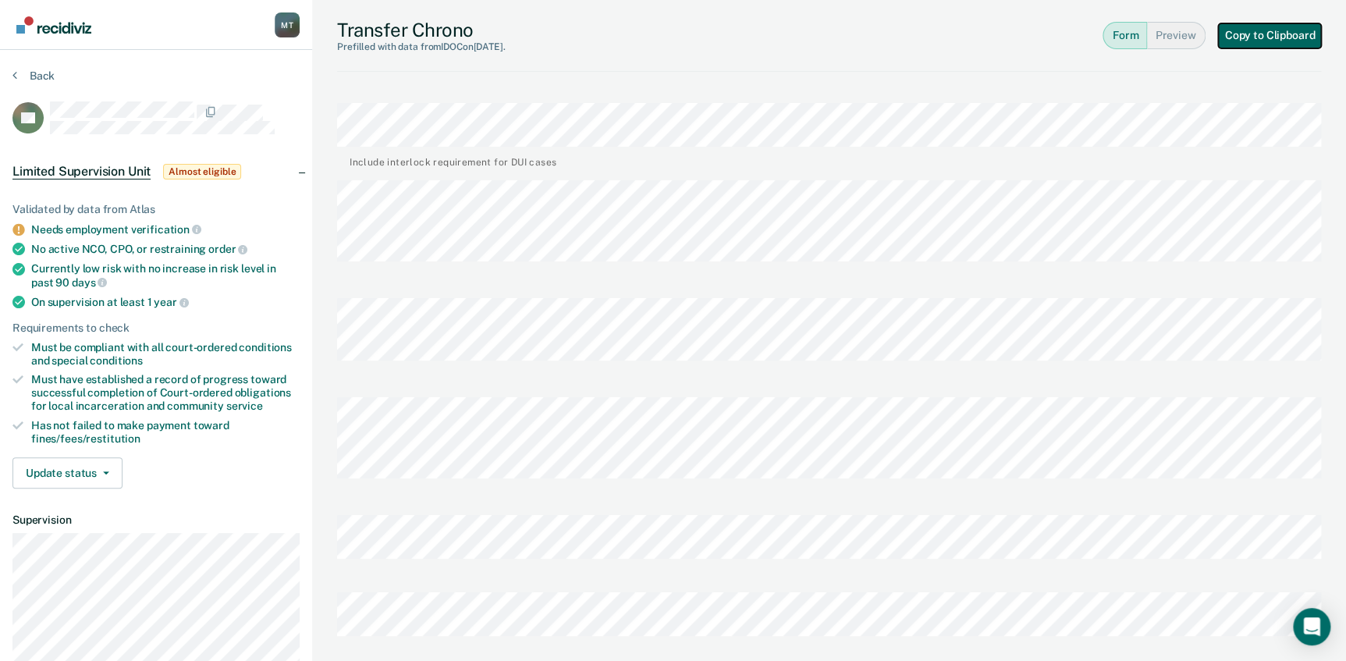
click at [1271, 33] on button "Copy to Clipboard" at bounding box center [1269, 35] width 103 height 25
